Goal: Use online tool/utility: Use online tool/utility

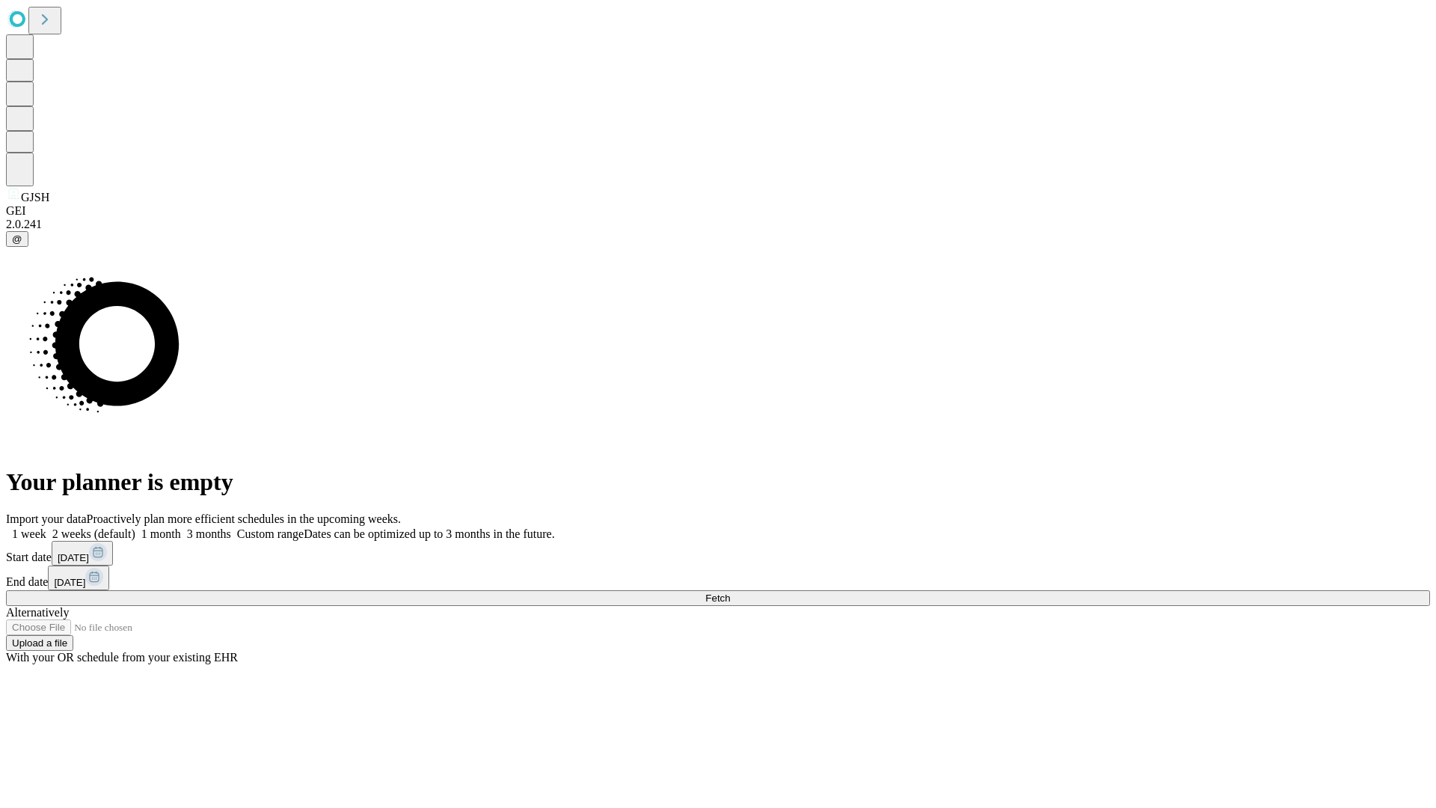
click at [730, 592] on span "Fetch" at bounding box center [717, 597] width 25 height 11
